Goal: Transaction & Acquisition: Purchase product/service

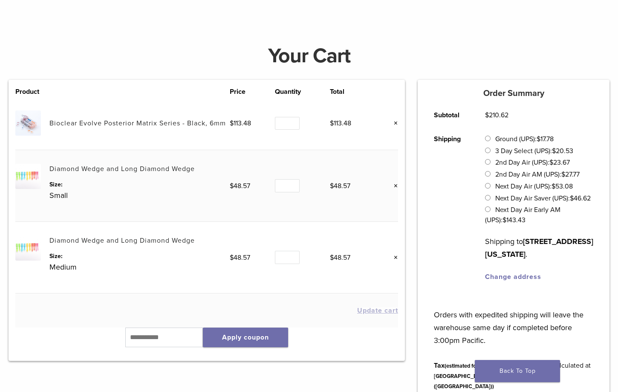
scroll to position [298, 0]
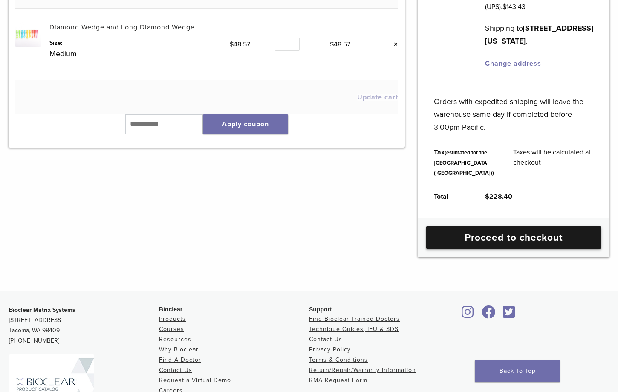
click at [509, 249] on link "Proceed to checkout" at bounding box center [513, 237] width 175 height 22
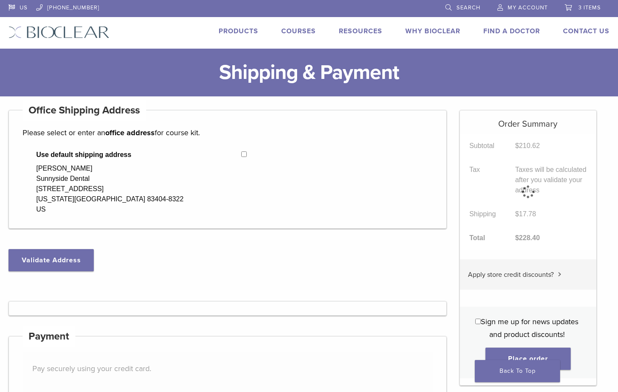
select select "**"
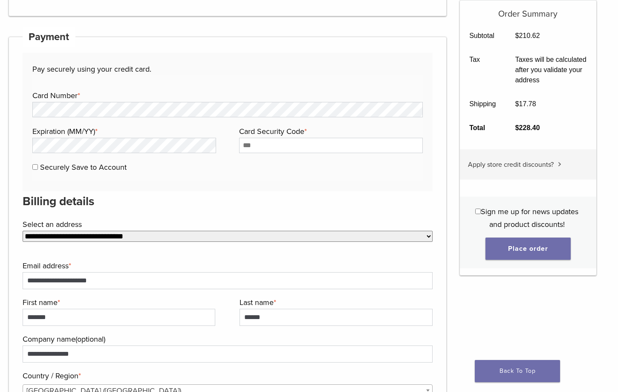
scroll to position [409, 0]
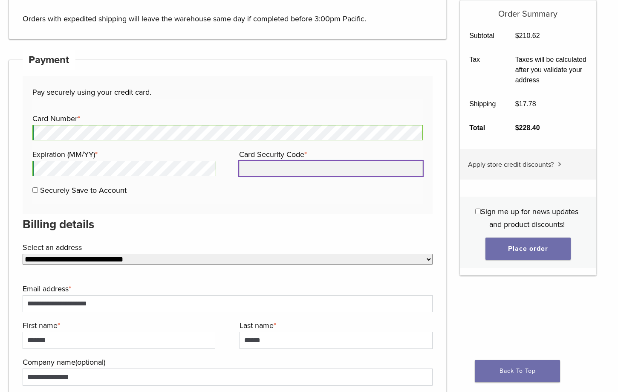
click at [314, 162] on input "Card Security Code *" at bounding box center [331, 168] width 184 height 15
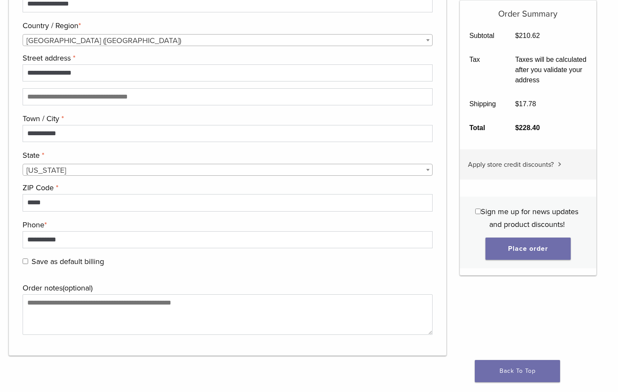
scroll to position [782, 0]
type input "****"
click at [527, 245] on button "Place order" at bounding box center [528, 248] width 85 height 22
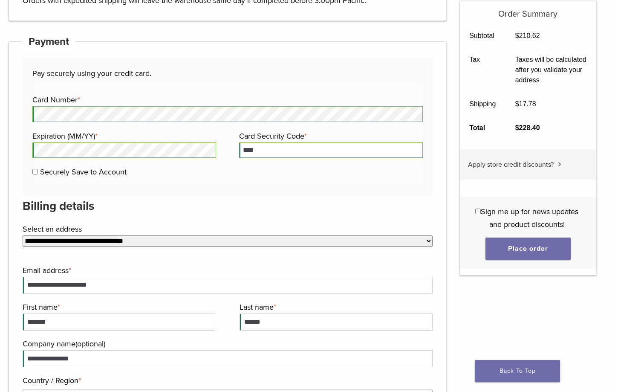
scroll to position [536, 0]
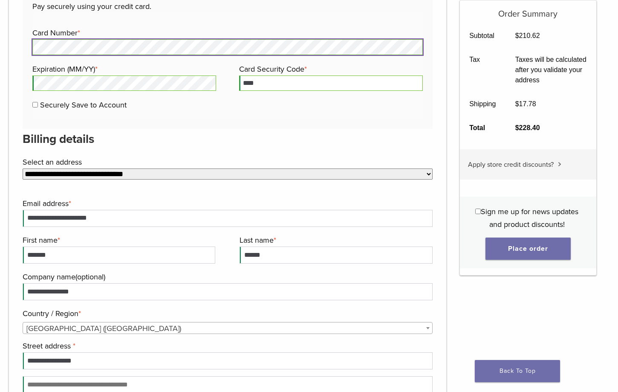
click at [0, 46] on html "US [PHONE_NUMBER] Search My Account 3 items Back to product site Products Cours…" at bounding box center [309, 178] width 618 height 1429
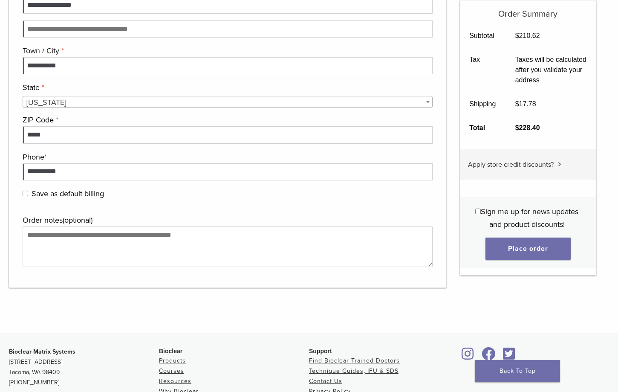
scroll to position [963, 0]
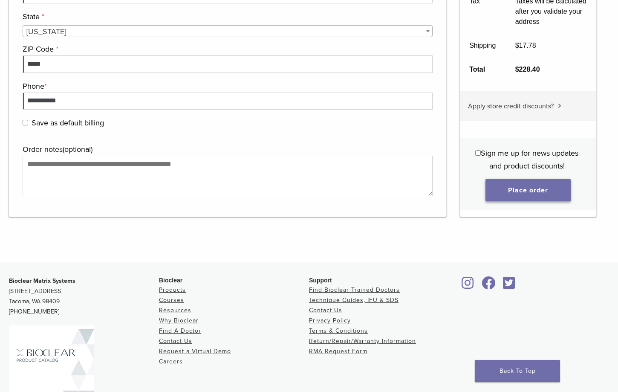
click at [512, 192] on button "Place order" at bounding box center [528, 190] width 85 height 22
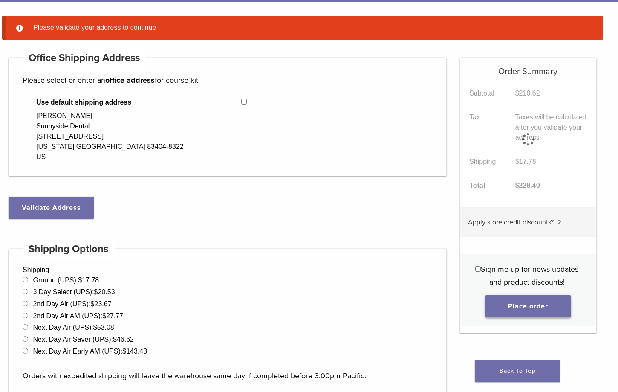
scroll to position [67, 0]
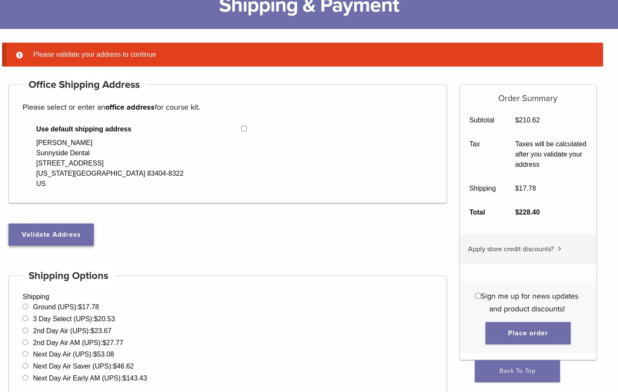
click at [44, 232] on button "Validate Address" at bounding box center [51, 234] width 85 height 22
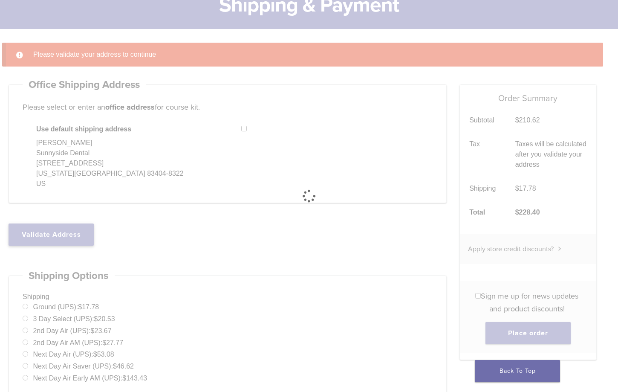
select select "**"
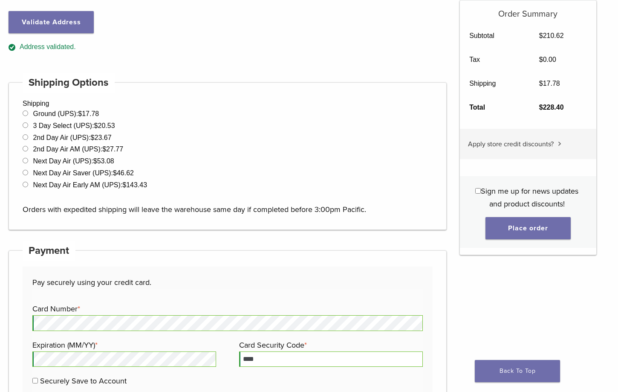
scroll to position [366, 0]
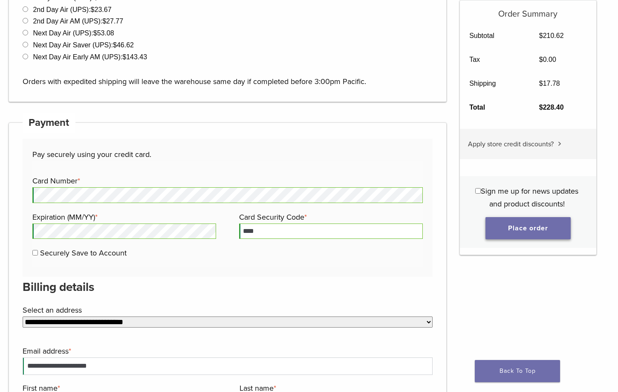
click at [534, 231] on button "Place order" at bounding box center [528, 228] width 85 height 22
